Goal: Task Accomplishment & Management: Use online tool/utility

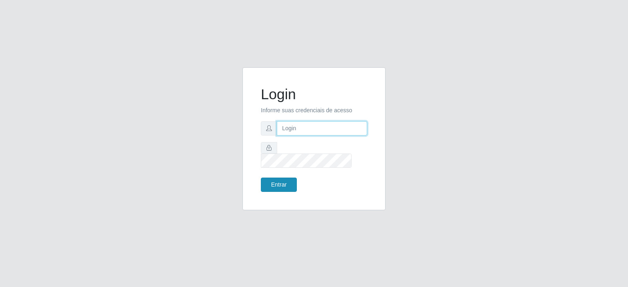
type input "[EMAIL_ADDRESS][DOMAIN_NAME]"
click at [279, 181] on button "Entrar" at bounding box center [279, 185] width 36 height 14
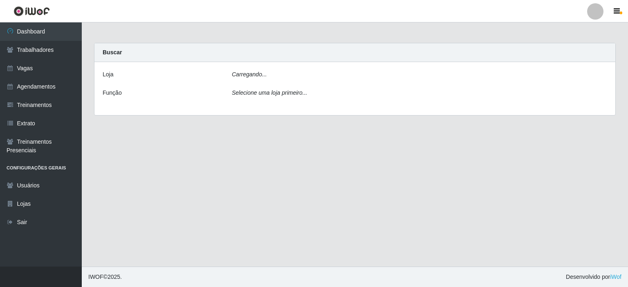
click at [273, 74] on div "Carregando..." at bounding box center [419, 76] width 387 height 12
click at [269, 75] on div "Carregando..." at bounding box center [419, 76] width 387 height 12
click at [261, 97] on div "Selecione uma loja primeiro..." at bounding box center [419, 95] width 387 height 12
click at [260, 95] on icon "Selecione uma loja primeiro..." at bounding box center [269, 95] width 75 height 7
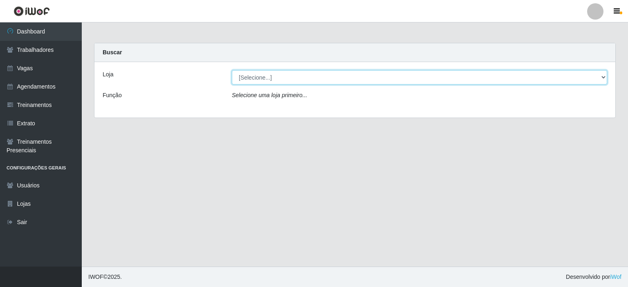
click at [260, 79] on select "[Selecione...] Preço Bom Supermercado" at bounding box center [419, 77] width 375 height 14
select select "387"
click at [232, 70] on select "[Selecione...] Preço Bom Supermercado" at bounding box center [419, 77] width 375 height 14
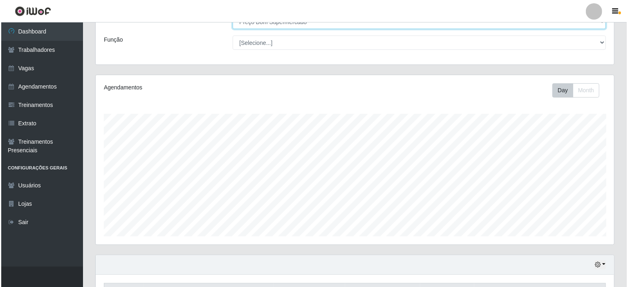
scroll to position [163, 0]
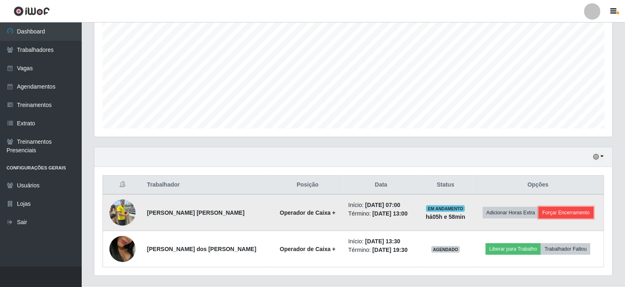
click at [567, 211] on button "Forçar Encerramento" at bounding box center [566, 212] width 55 height 11
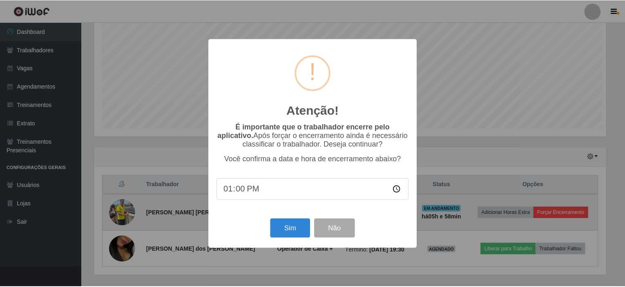
scroll to position [170, 515]
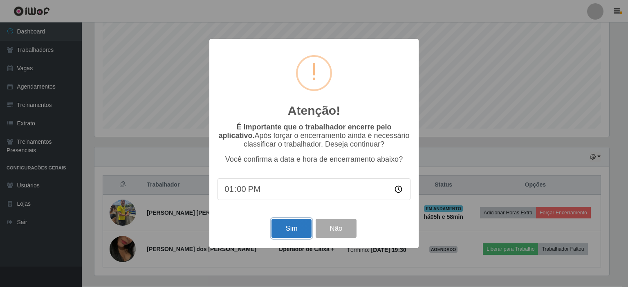
click at [282, 235] on button "Sim" at bounding box center [291, 228] width 40 height 19
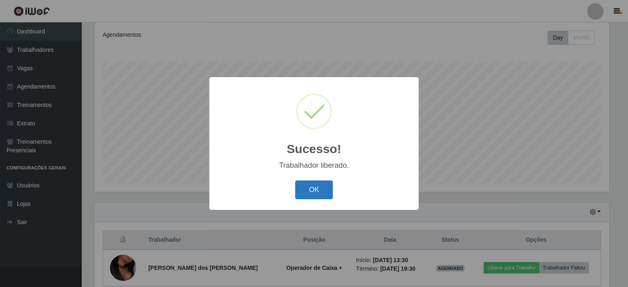
click at [314, 189] on button "OK" at bounding box center [314, 190] width 38 height 19
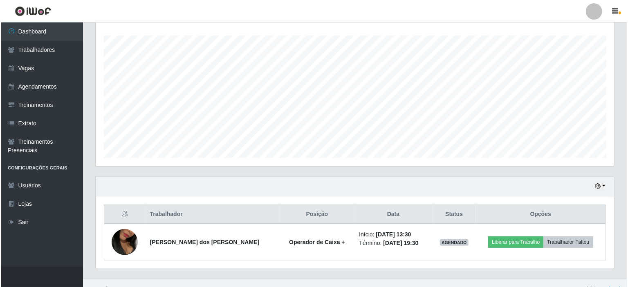
scroll to position [145, 0]
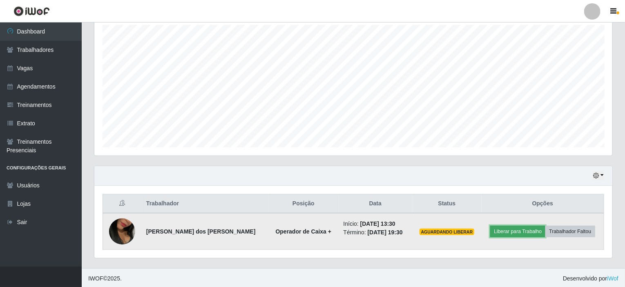
click at [526, 228] on button "Liberar para Trabalho" at bounding box center [517, 231] width 55 height 11
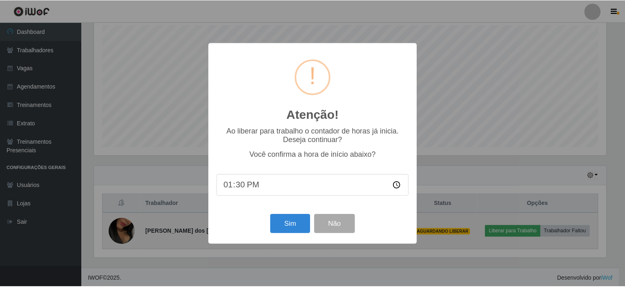
scroll to position [170, 515]
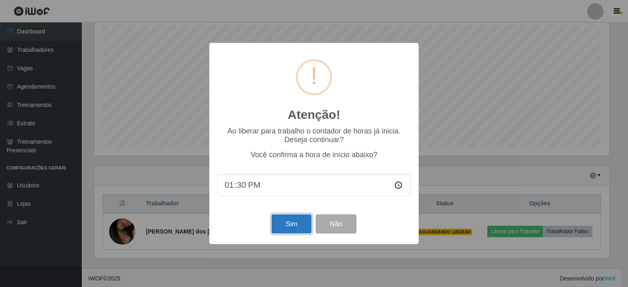
click at [297, 222] on button "Sim" at bounding box center [291, 224] width 40 height 19
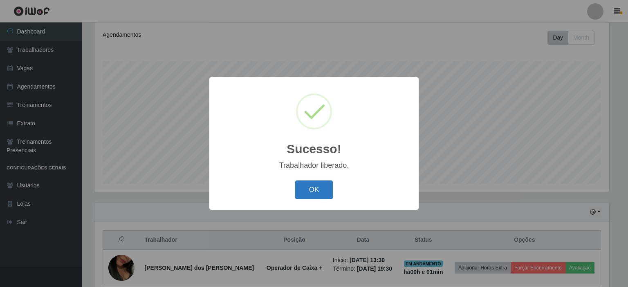
click at [319, 193] on button "OK" at bounding box center [314, 190] width 38 height 19
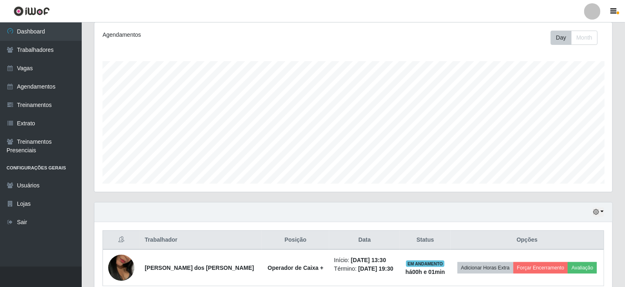
scroll to position [145, 0]
